Goal: Information Seeking & Learning: Find specific page/section

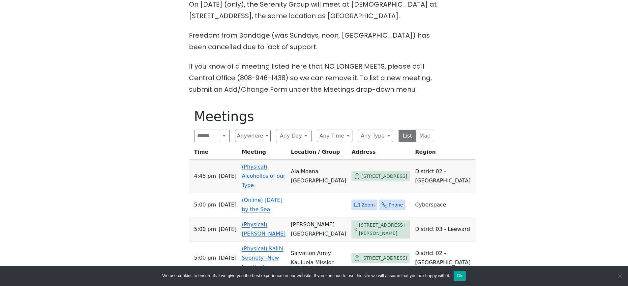
scroll to position [231, 0]
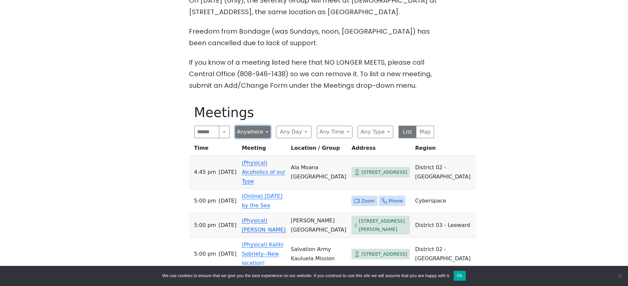
click at [263, 134] on button "Anywhere" at bounding box center [253, 132] width 36 height 13
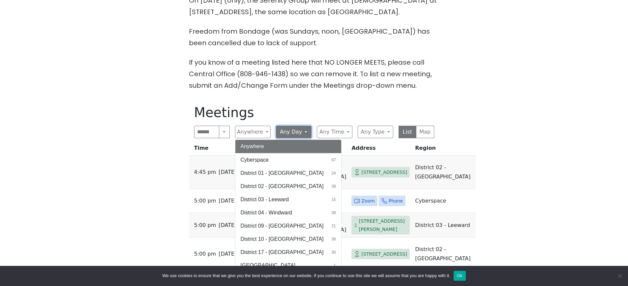
click at [296, 135] on button "Any Day" at bounding box center [294, 132] width 36 height 13
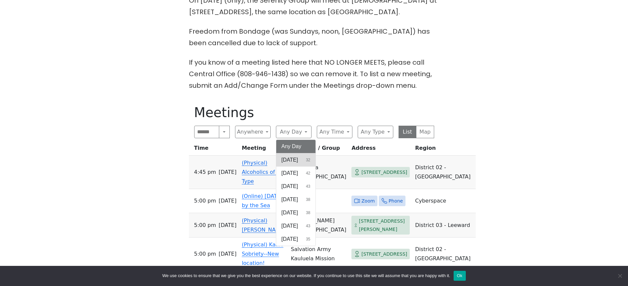
click at [298, 160] on span "[DATE]" at bounding box center [290, 160] width 16 height 8
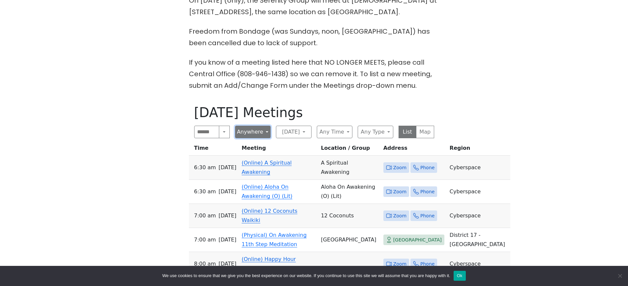
click at [243, 131] on button "Anywhere" at bounding box center [253, 132] width 36 height 13
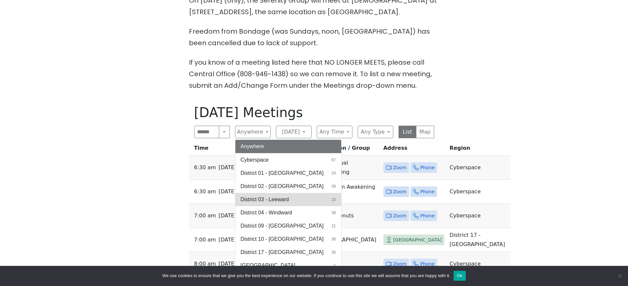
click at [288, 202] on span "District 03 - Leeward" at bounding box center [265, 199] width 48 height 8
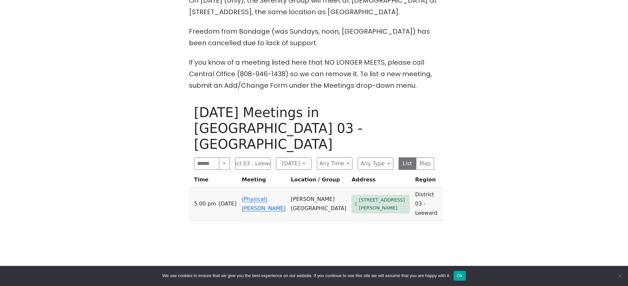
click at [259, 140] on div "[DATE] Meetings in [GEOGRAPHIC_DATA] 03 - Leeward Search Near Location Near [GE…" at bounding box center [314, 242] width 251 height 286
click at [258, 157] on button "District 03 - Leeward" at bounding box center [253, 163] width 36 height 13
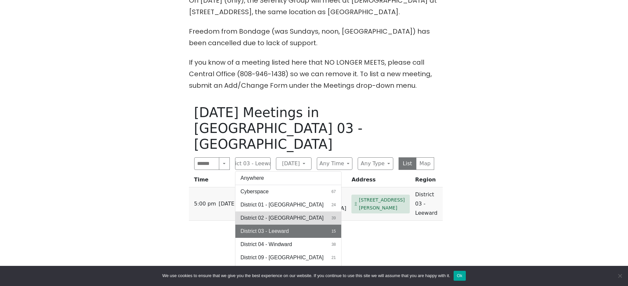
click at [274, 214] on span "District 02 - [GEOGRAPHIC_DATA]" at bounding box center [282, 218] width 83 height 8
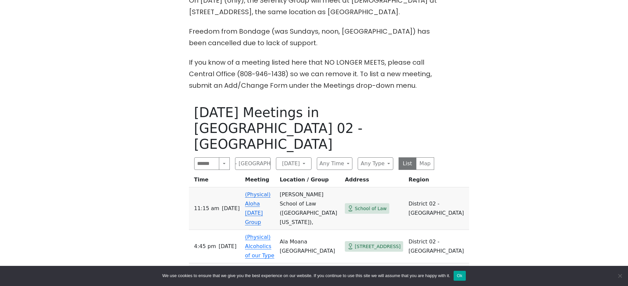
click at [266, 191] on link "(Physical) Aloha [DATE] Group" at bounding box center [258, 208] width 26 height 34
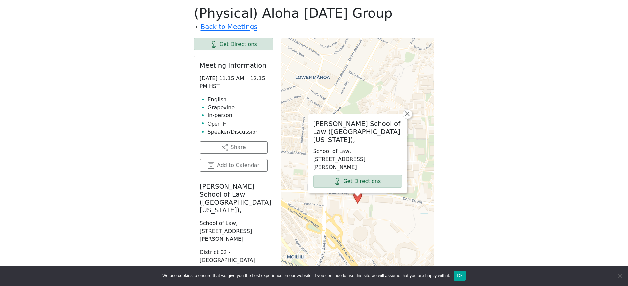
scroll to position [363, 0]
